Goal: Task Accomplishment & Management: Complete application form

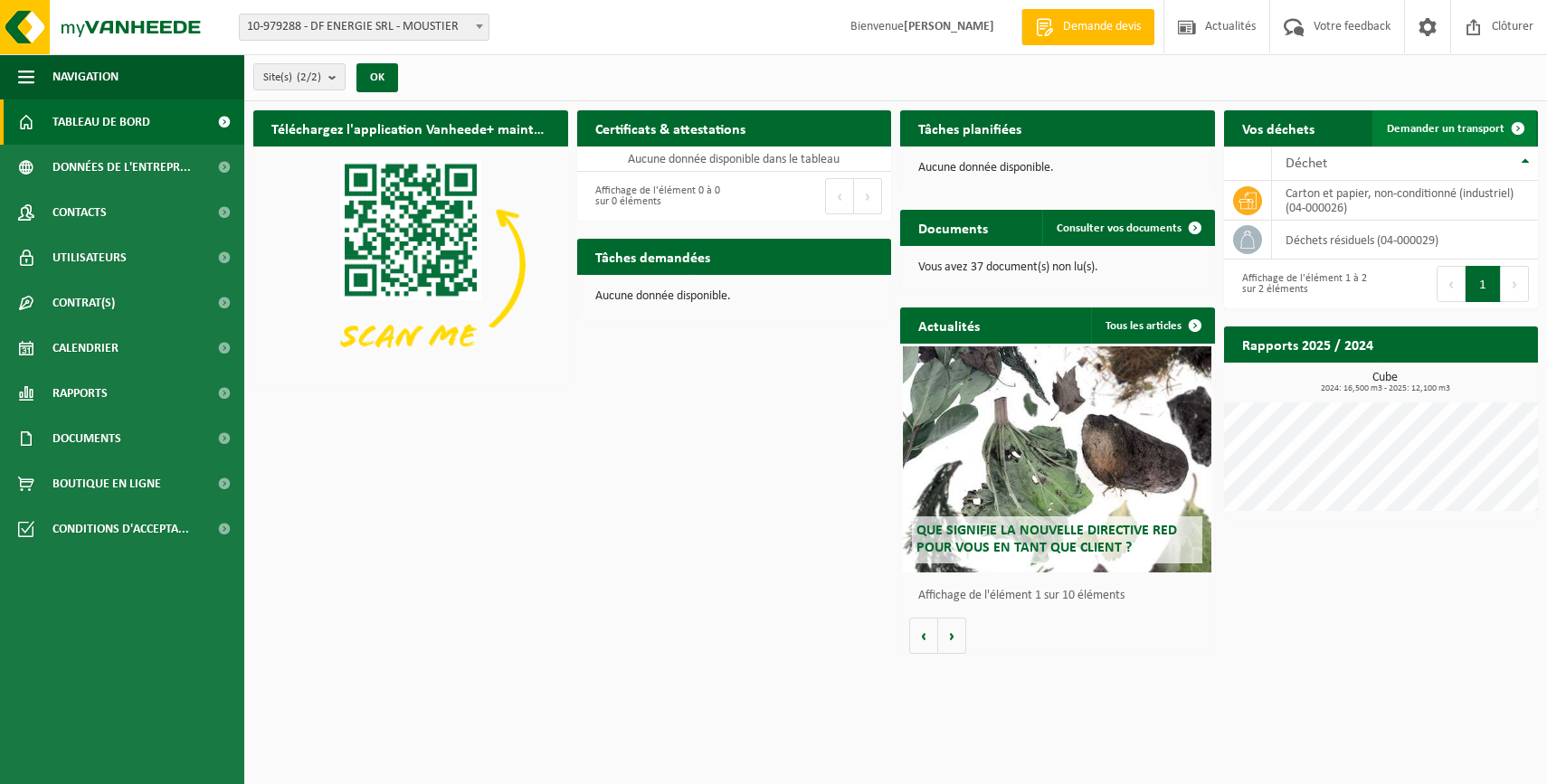
click at [1402, 129] on span "Demander un transport" at bounding box center [1446, 129] width 118 height 12
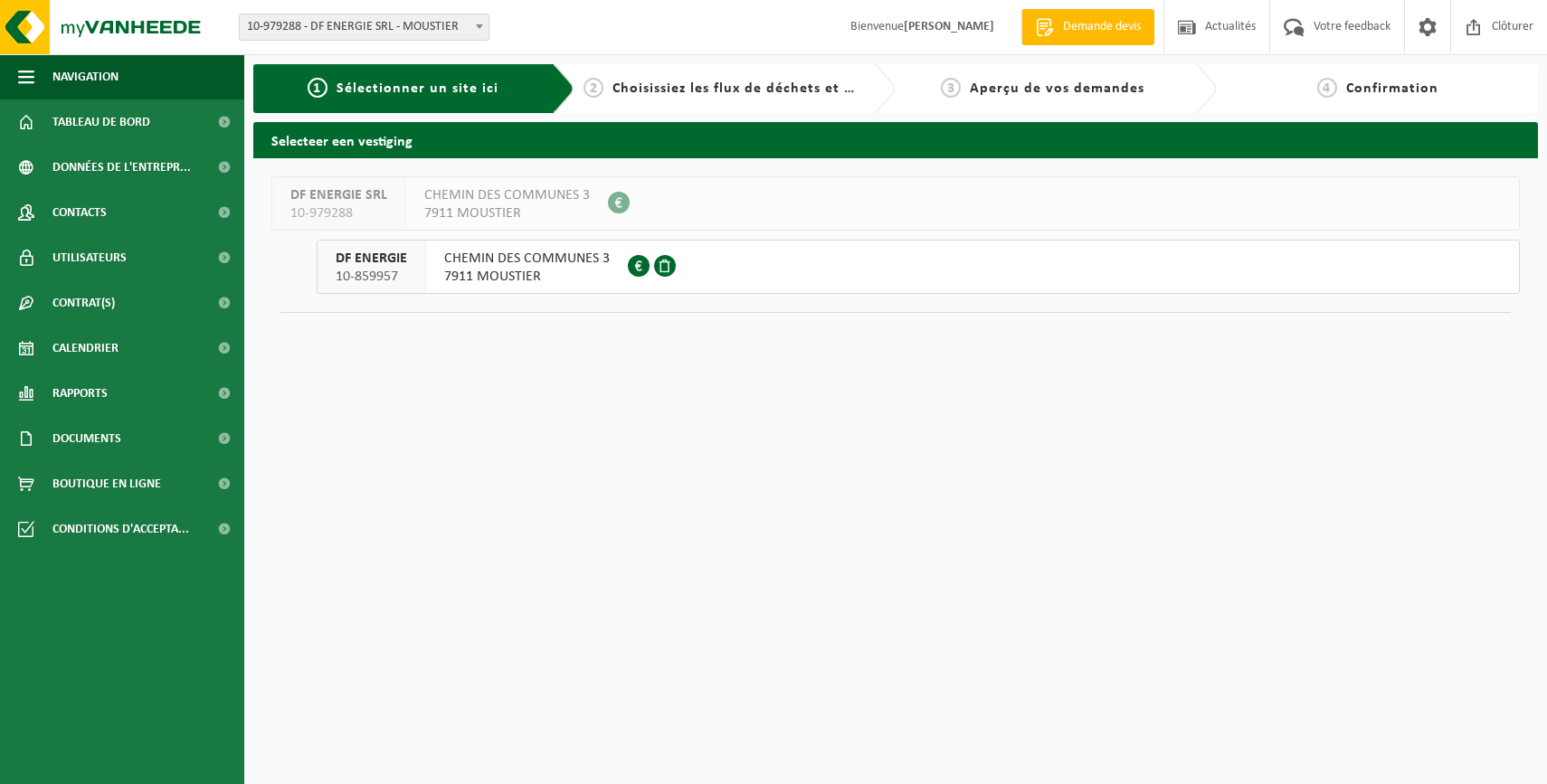
click at [556, 265] on span "CHEMIN DES COMMUNES 3" at bounding box center [527, 259] width 165 height 18
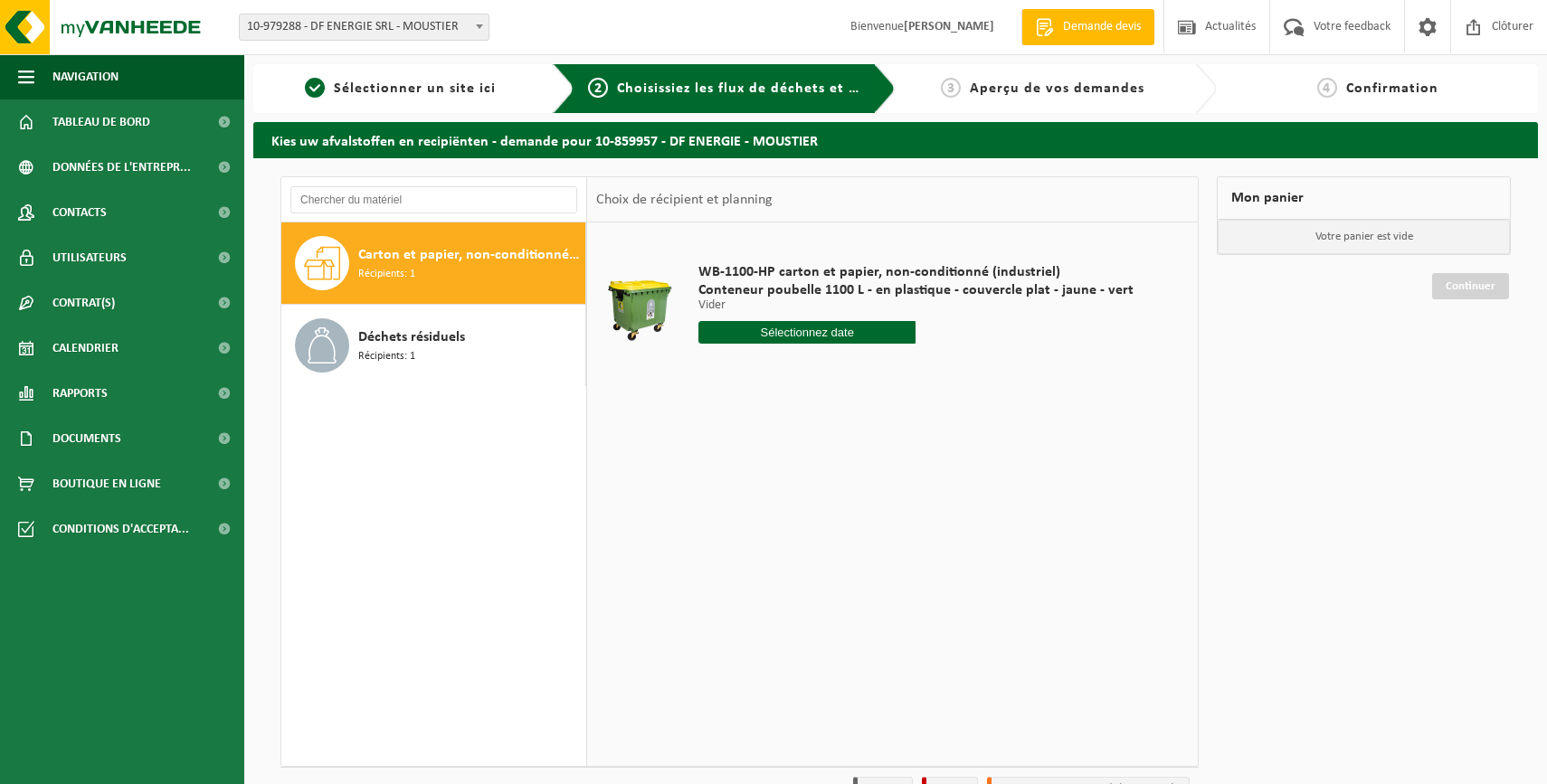
click at [838, 330] on input "text" at bounding box center [807, 332] width 218 height 23
click at [779, 517] on div "24" at bounding box center [779, 521] width 31 height 28
type input "à partir de 2025-09-24"
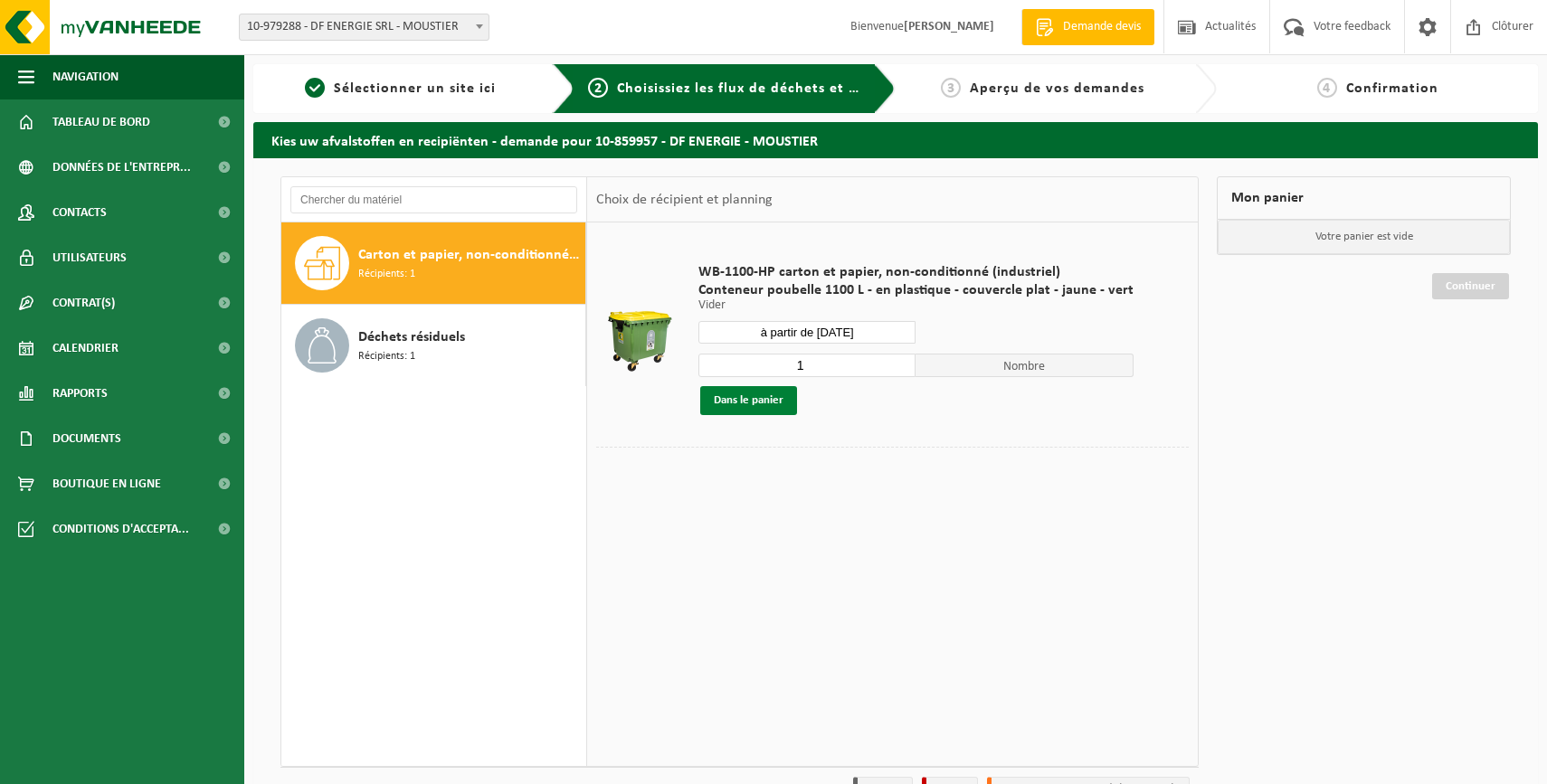
click at [738, 397] on button "Dans le panier" at bounding box center [748, 400] width 97 height 28
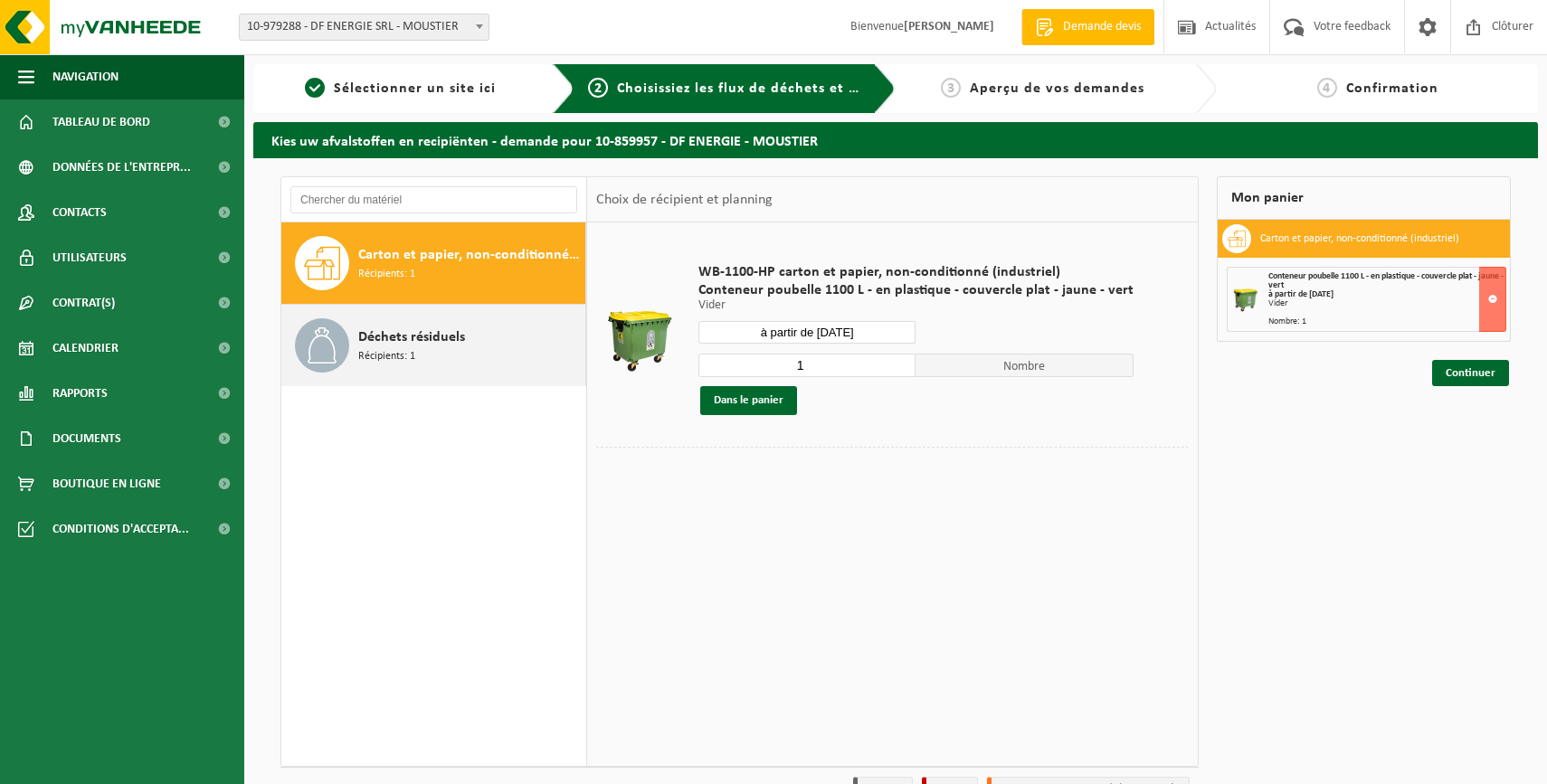
click at [426, 347] on span "Déchets résiduels" at bounding box center [412, 337] width 107 height 22
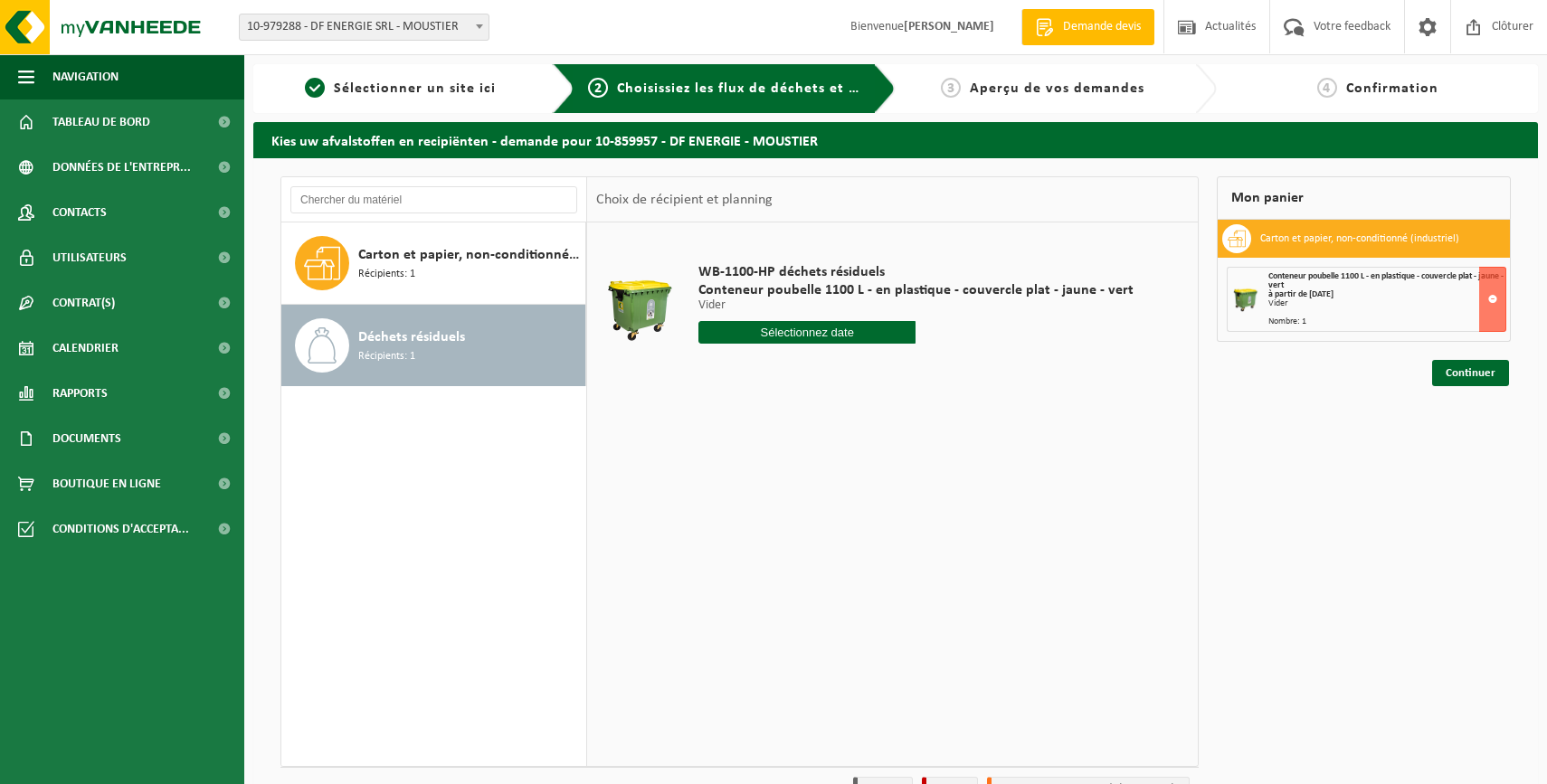
click at [810, 344] on div "WB-1100-HP déchets résiduels Conteneur poubelle 1100 L - en plastique - couverc…" at bounding box center [916, 308] width 453 height 126
click at [810, 342] on input "text" at bounding box center [807, 332] width 218 height 23
click at [718, 521] on div "22" at bounding box center [715, 521] width 31 height 28
type input "à partir de 2025-09-22"
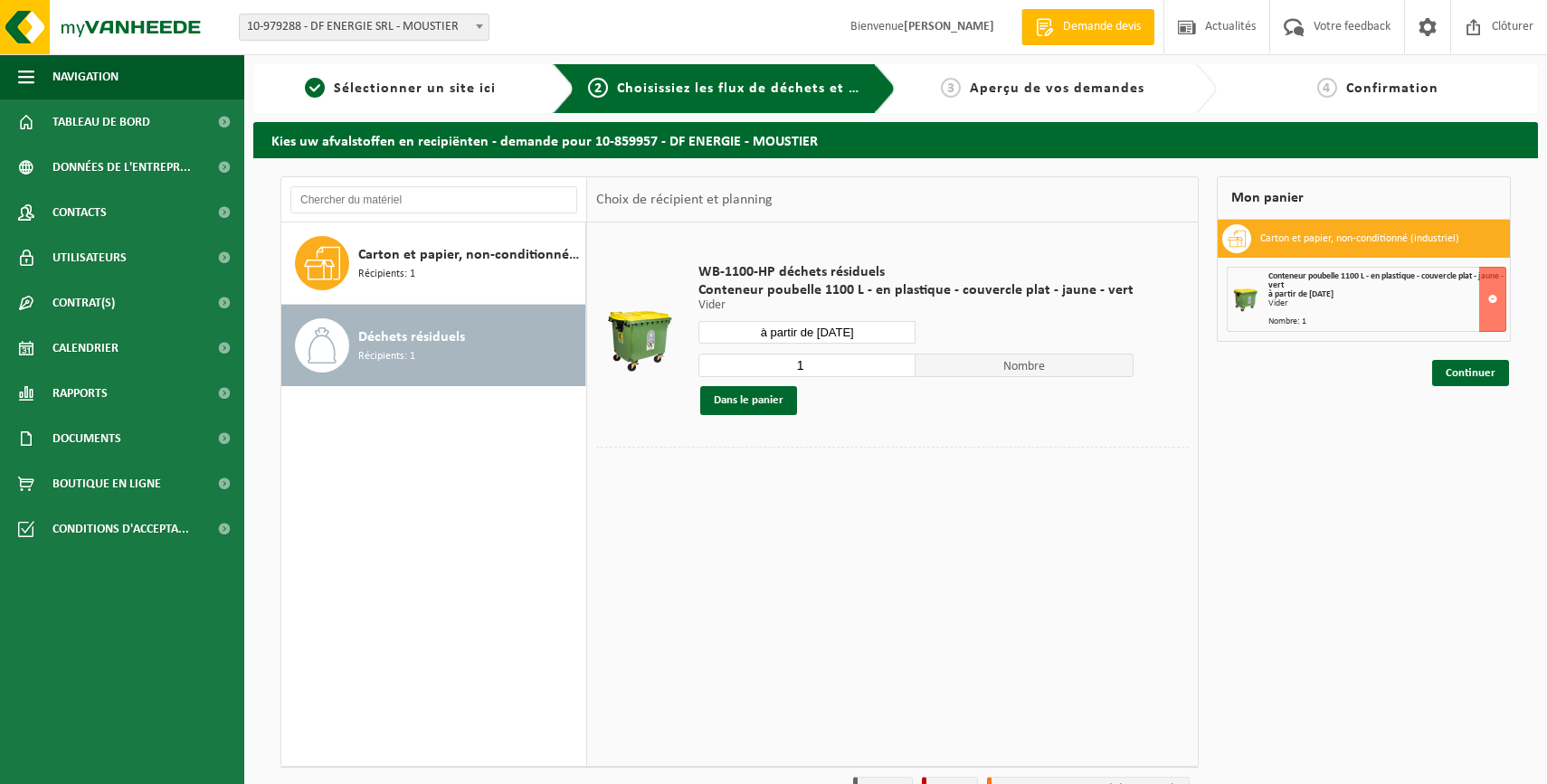
click at [761, 381] on div "1 Nombre Dans le panier" at bounding box center [916, 384] width 435 height 62
click at [761, 396] on button "Dans le panier" at bounding box center [748, 400] width 97 height 28
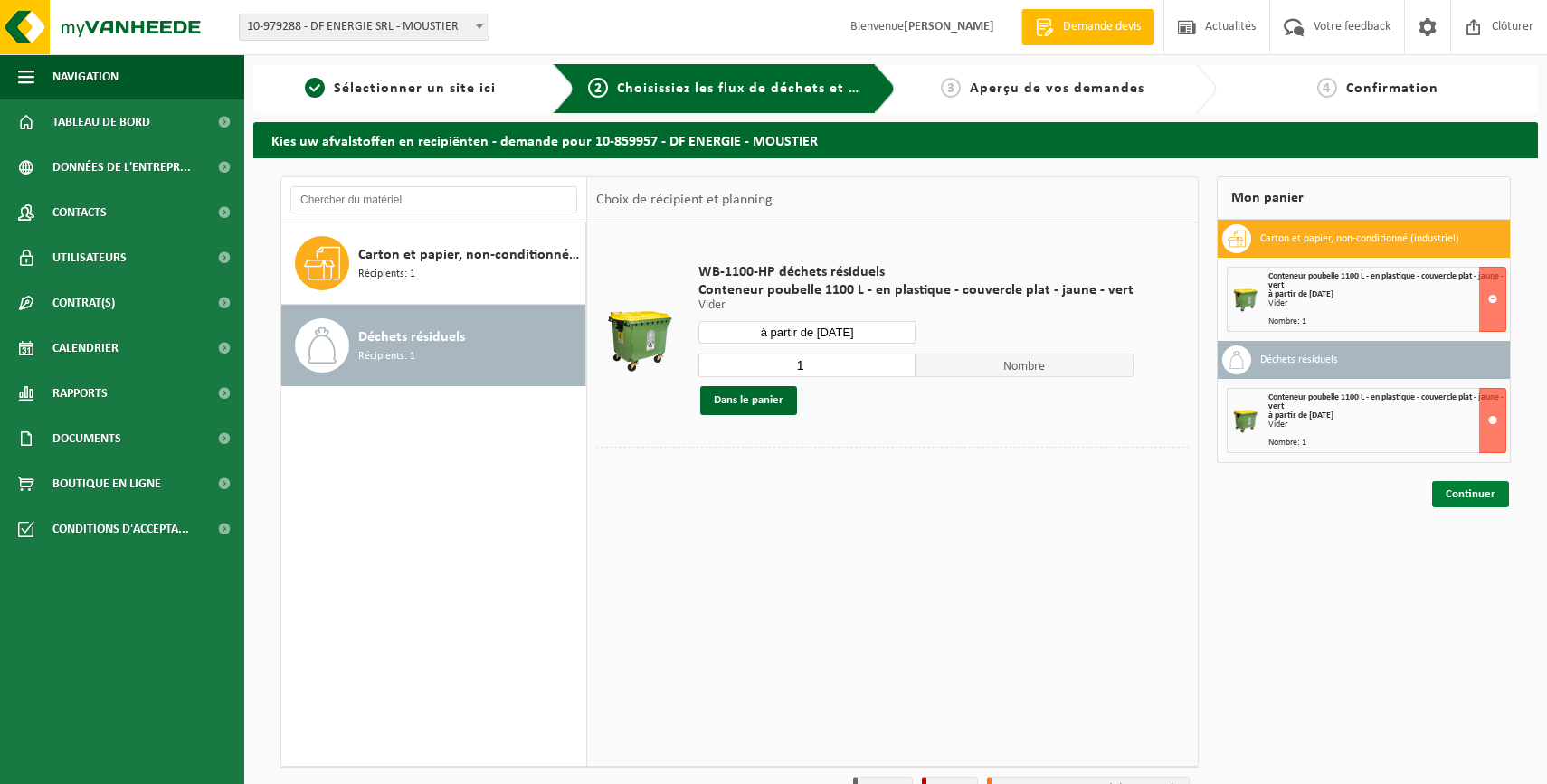
click at [1494, 494] on link "Continuer" at bounding box center [1471, 494] width 77 height 27
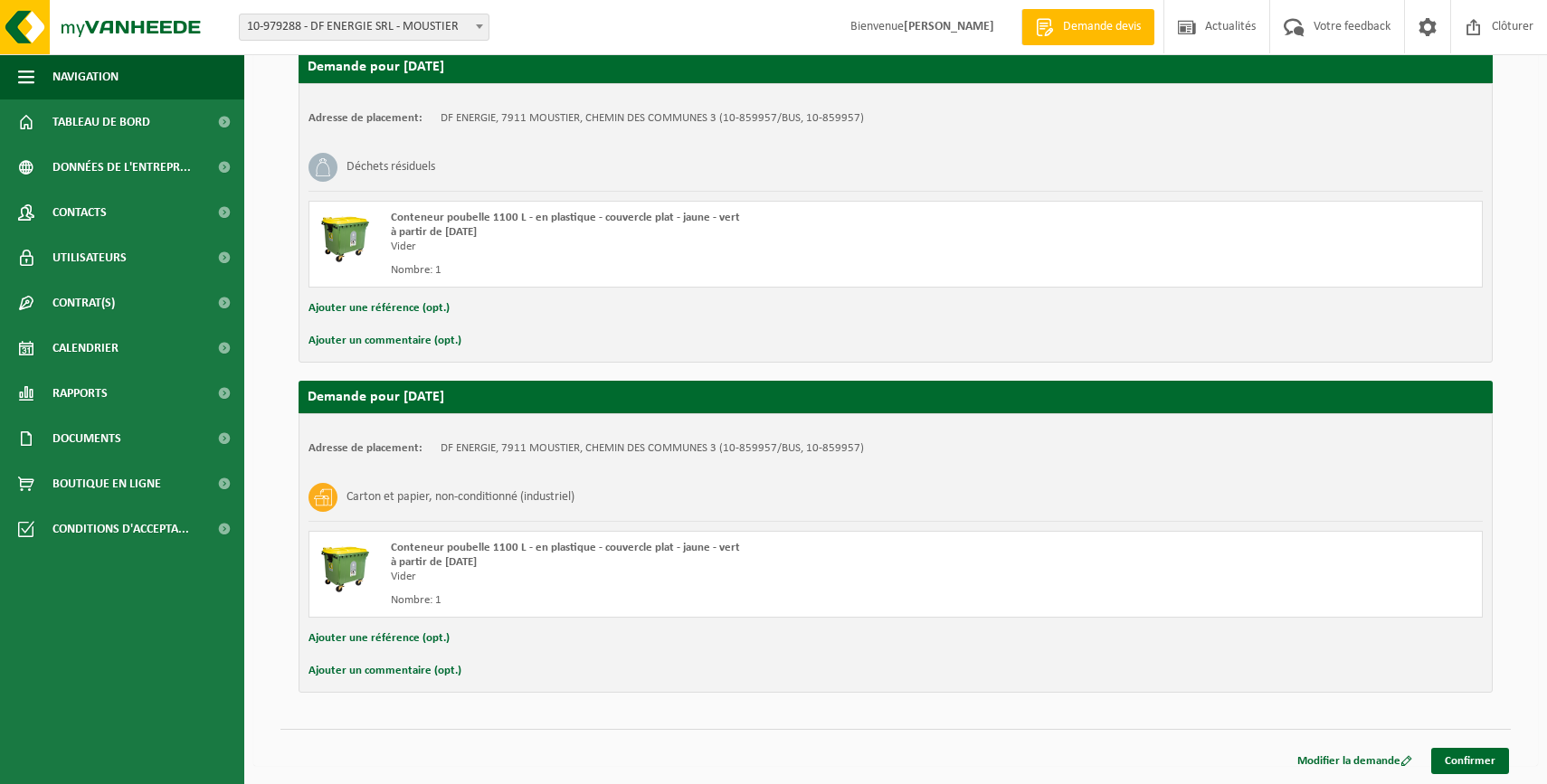
scroll to position [228, 0]
click at [1462, 756] on link "Confirmer" at bounding box center [1470, 761] width 78 height 27
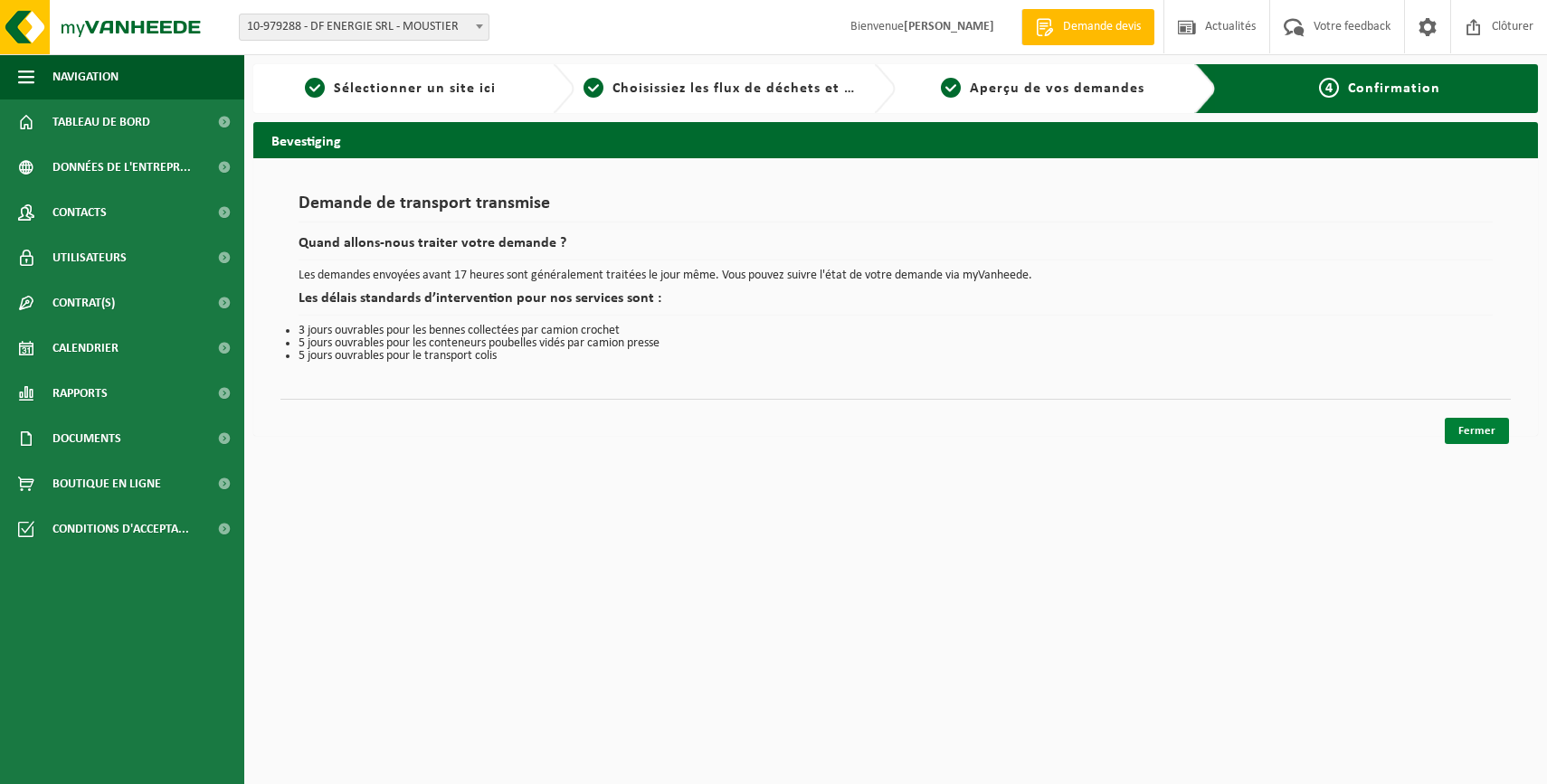
click at [1489, 437] on link "Fermer" at bounding box center [1476, 431] width 64 height 27
